Goal: Task Accomplishment & Management: Manage account settings

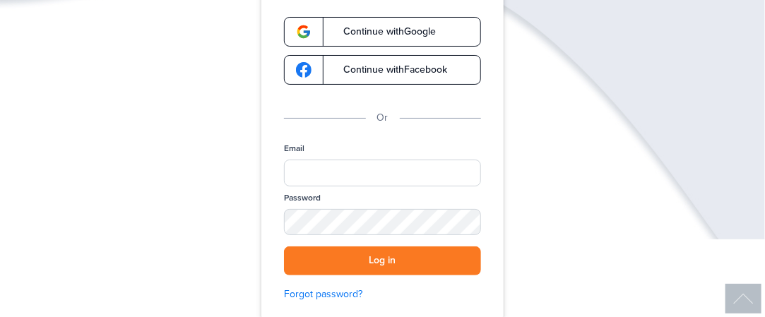
scroll to position [198, 0]
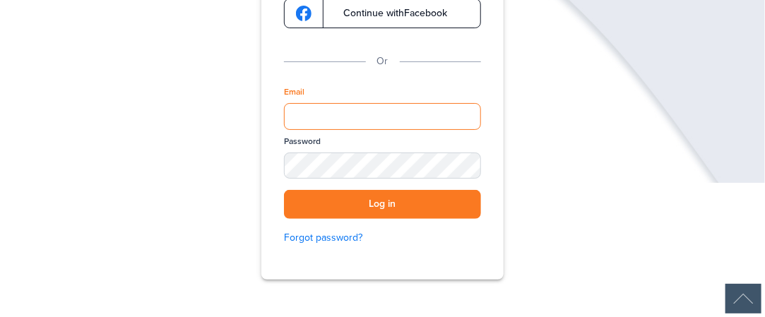
click at [453, 118] on input "Email" at bounding box center [382, 116] width 197 height 27
type input "**********"
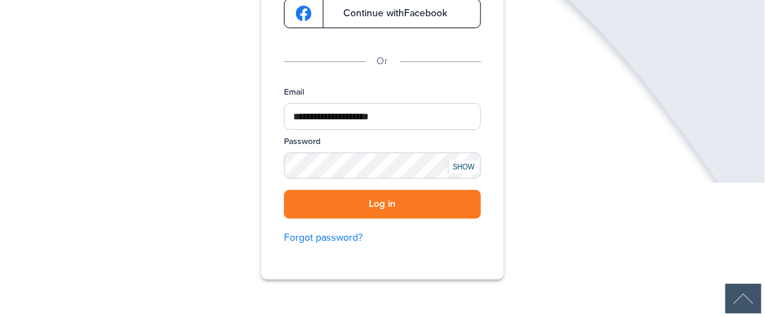
click at [460, 164] on div "SHOW" at bounding box center [463, 166] width 31 height 13
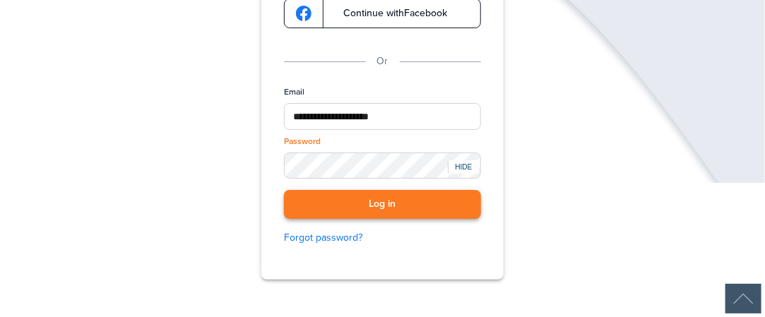
click at [426, 207] on button "Log in" at bounding box center [382, 204] width 197 height 29
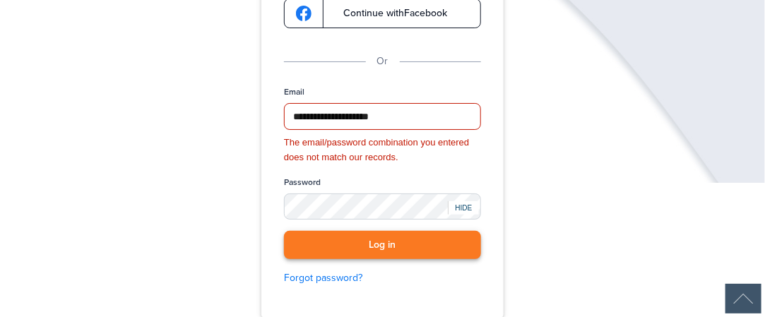
click at [405, 244] on button "Log in" at bounding box center [382, 245] width 197 height 29
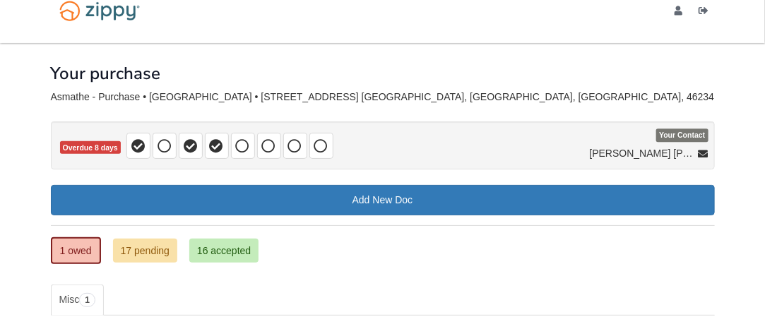
scroll to position [6, 0]
